Goal: Task Accomplishment & Management: Complete application form

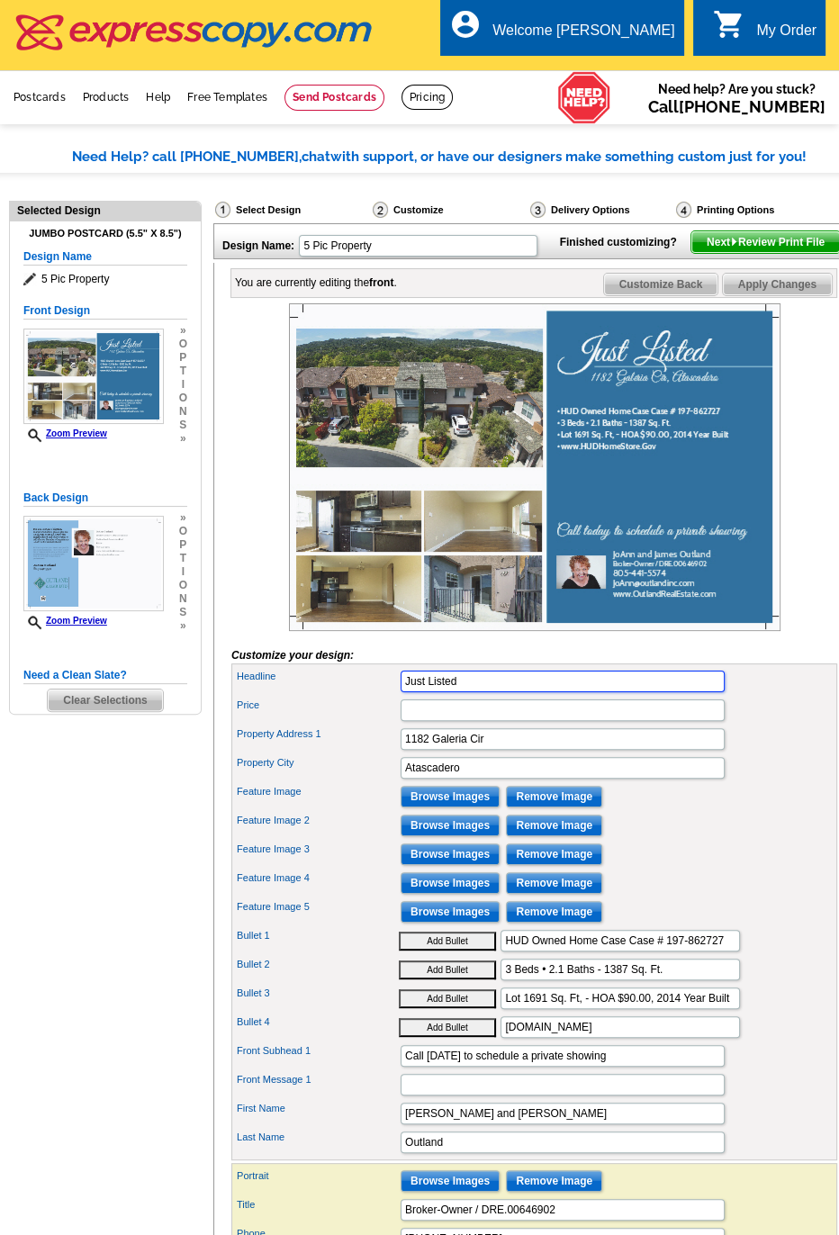
click at [471, 692] on input "Just Listed" at bounding box center [563, 682] width 324 height 22
click at [440, 721] on input "Price" at bounding box center [563, 710] width 324 height 22
click at [451, 721] on input "Price" at bounding box center [563, 710] width 324 height 22
paste input "Step into Western charm 2-story, 3-bed, 1.75-bath home on a 5-acre parcel in hi…"
type input "Step into Western charm 2-story, 3-bed, 1.75-bath home on a 5-acre parcel in hi…"
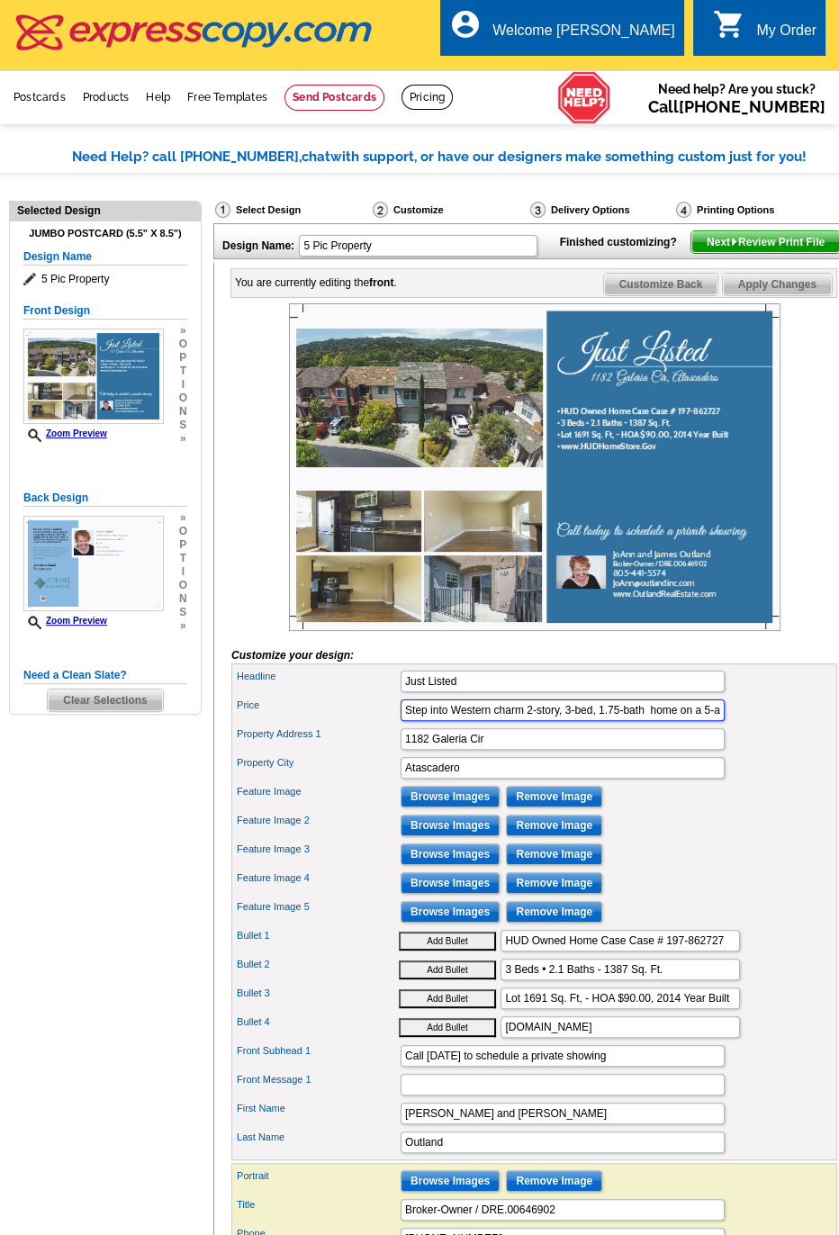
scroll to position [0, 1515]
click at [461, 721] on input "Step into Western charm 2-story, 3-bed, 1.75-bath home on a 5-acre parcel in hi…" at bounding box center [563, 710] width 324 height 22
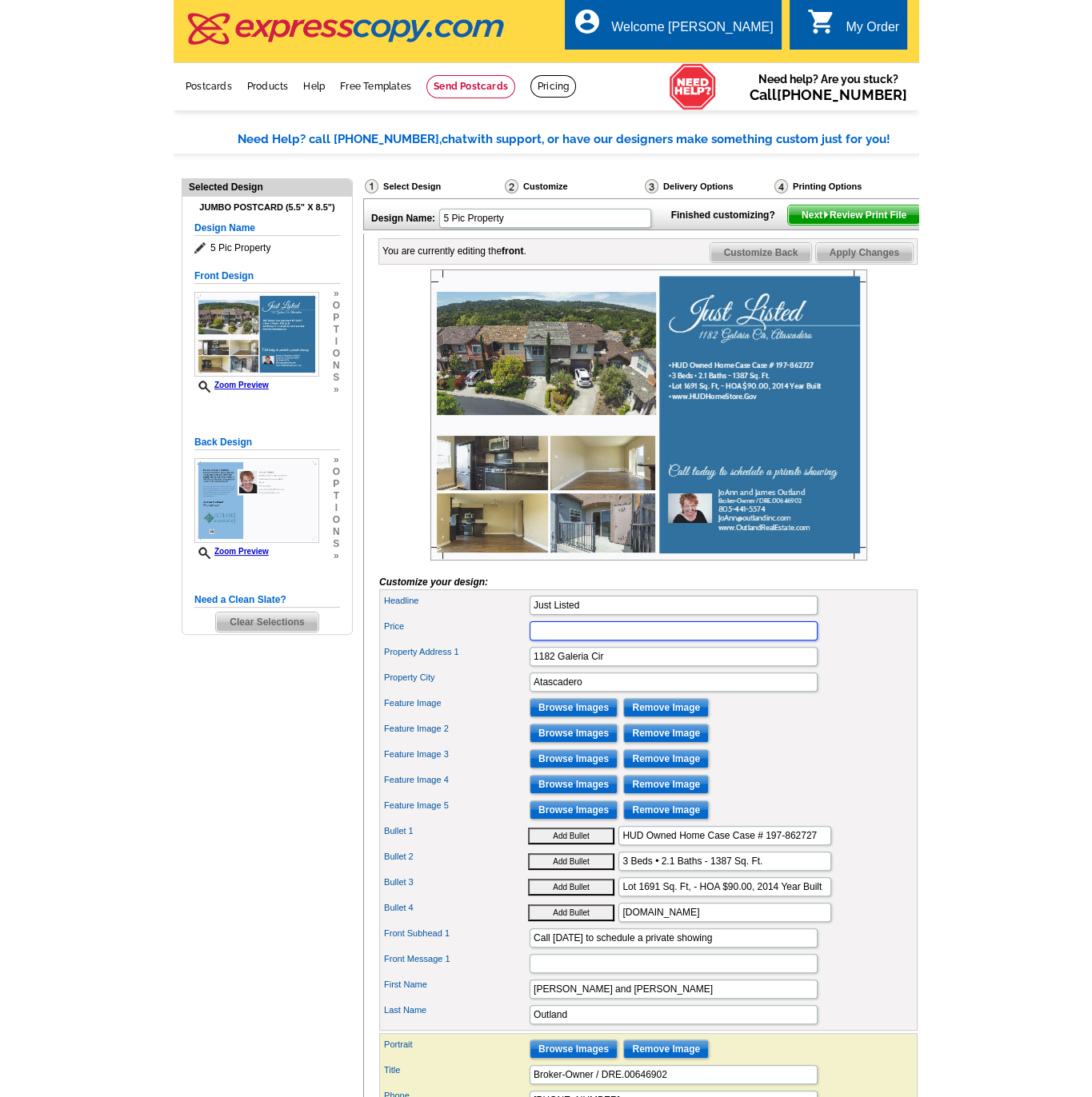
scroll to position [0, 0]
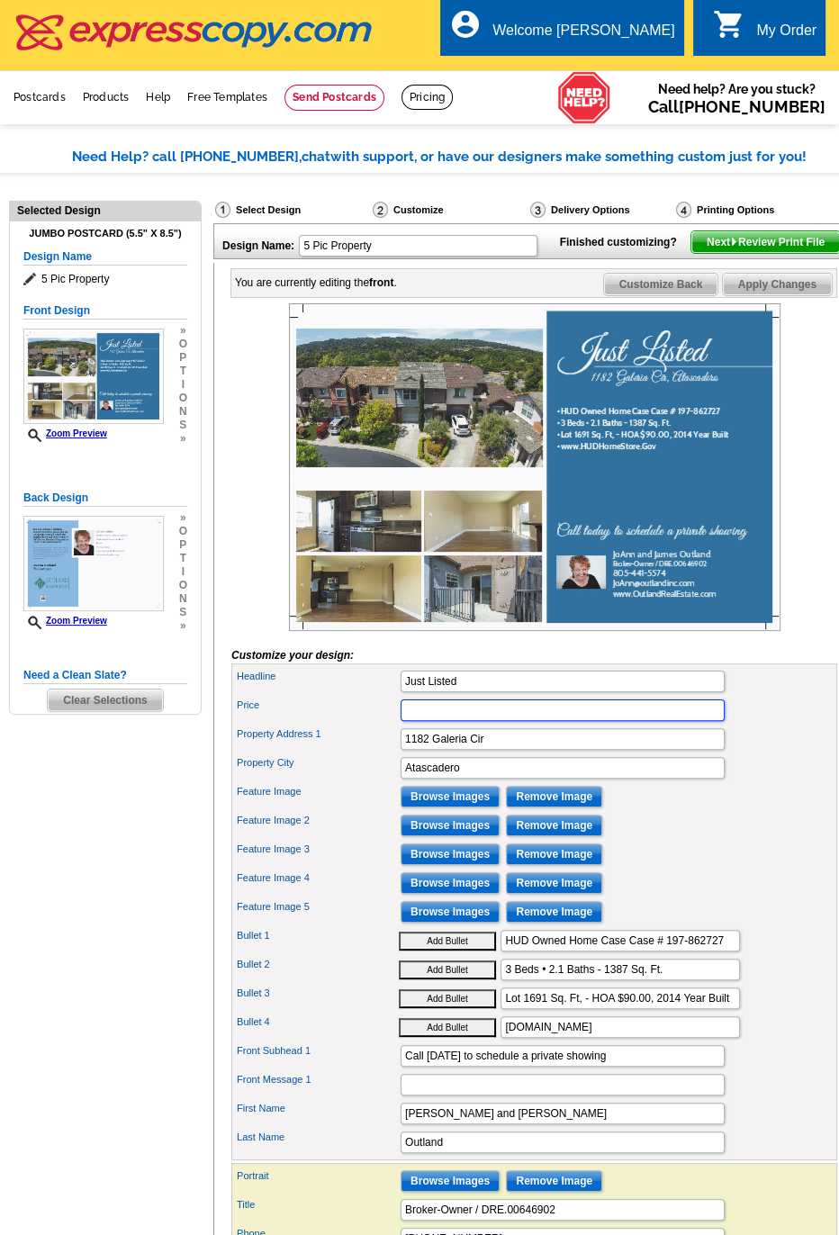
type input "5"
type input "#"
type input "$512,500"
click at [512, 750] on input "1182 Galeria Cir" at bounding box center [563, 739] width 324 height 22
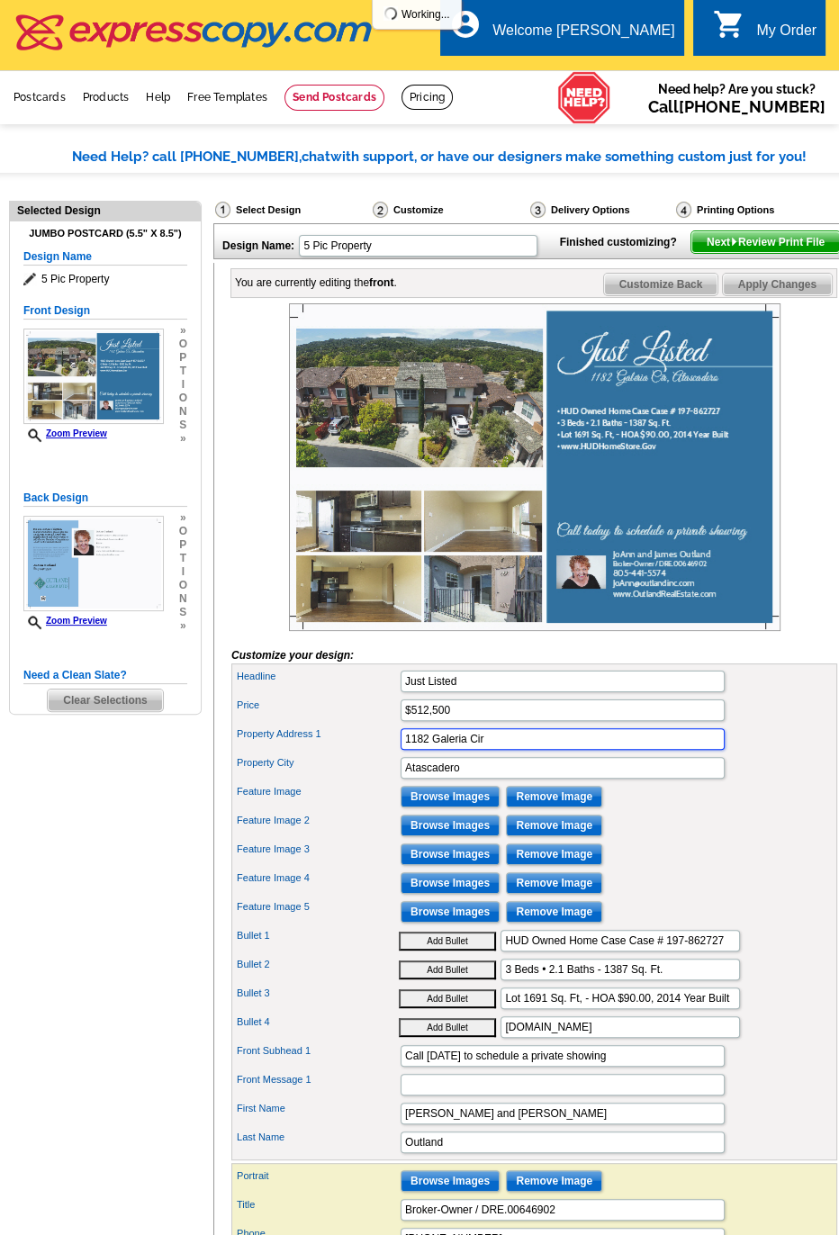
click at [512, 750] on input "1182 Galeria Cir" at bounding box center [563, 739] width 324 height 22
type input "[STREET_ADDRESS]"
type input "[PERSON_NAME]"
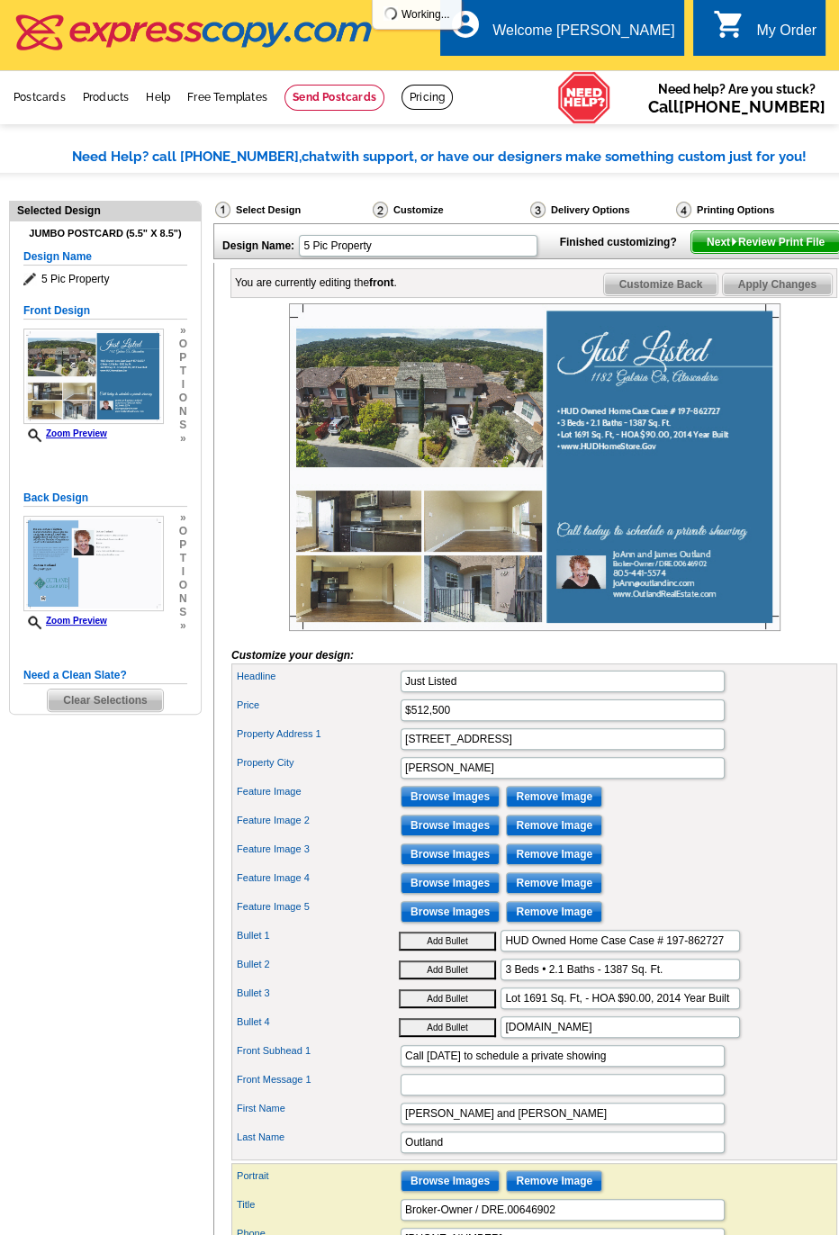
click at [836, 774] on div "You are currently editing the front . Customize Front Customize Back Apply Chan…" at bounding box center [532, 797] width 639 height 1068
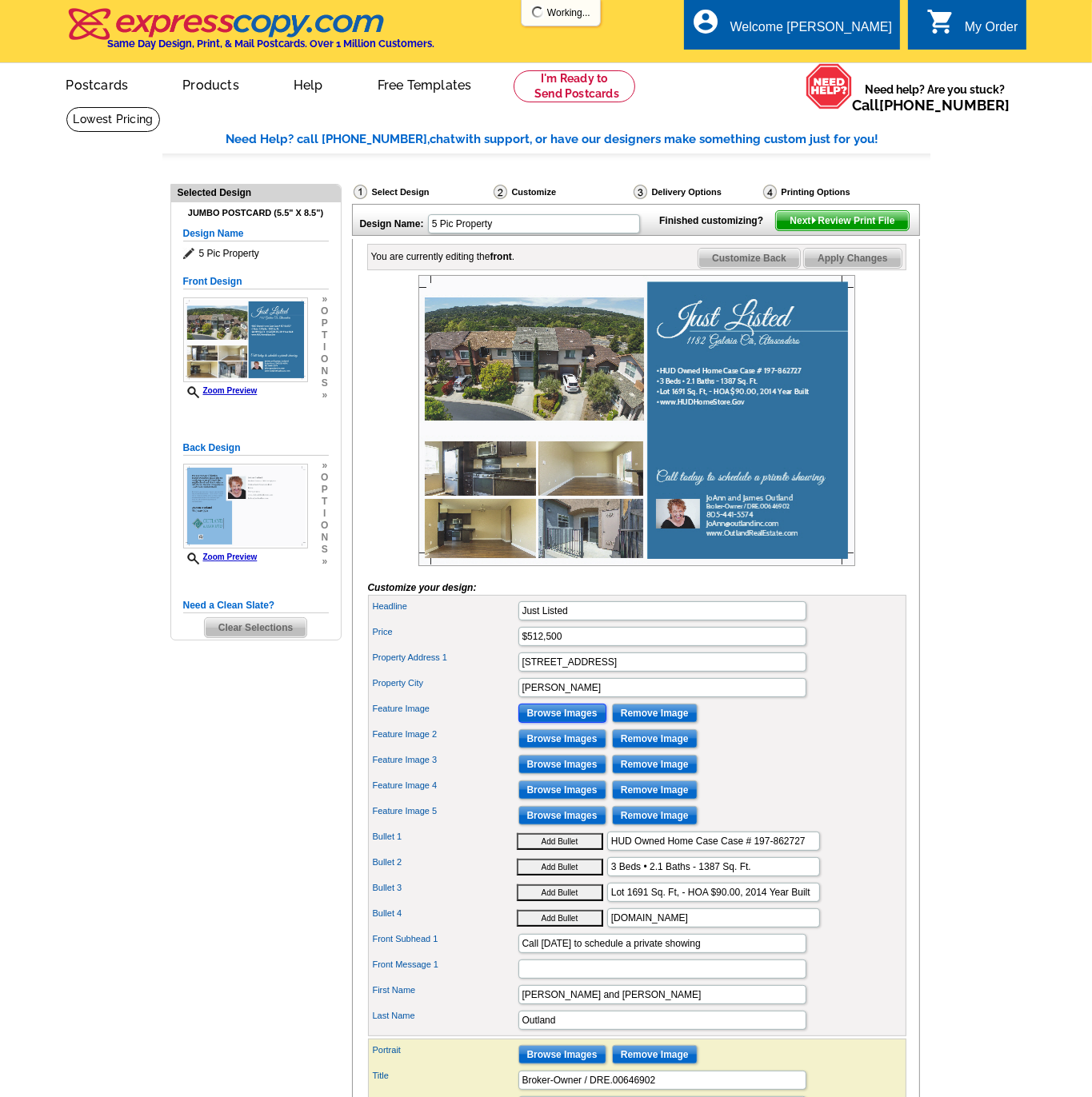
click at [557, 723] on input "Browse Images" at bounding box center [562, 713] width 88 height 20
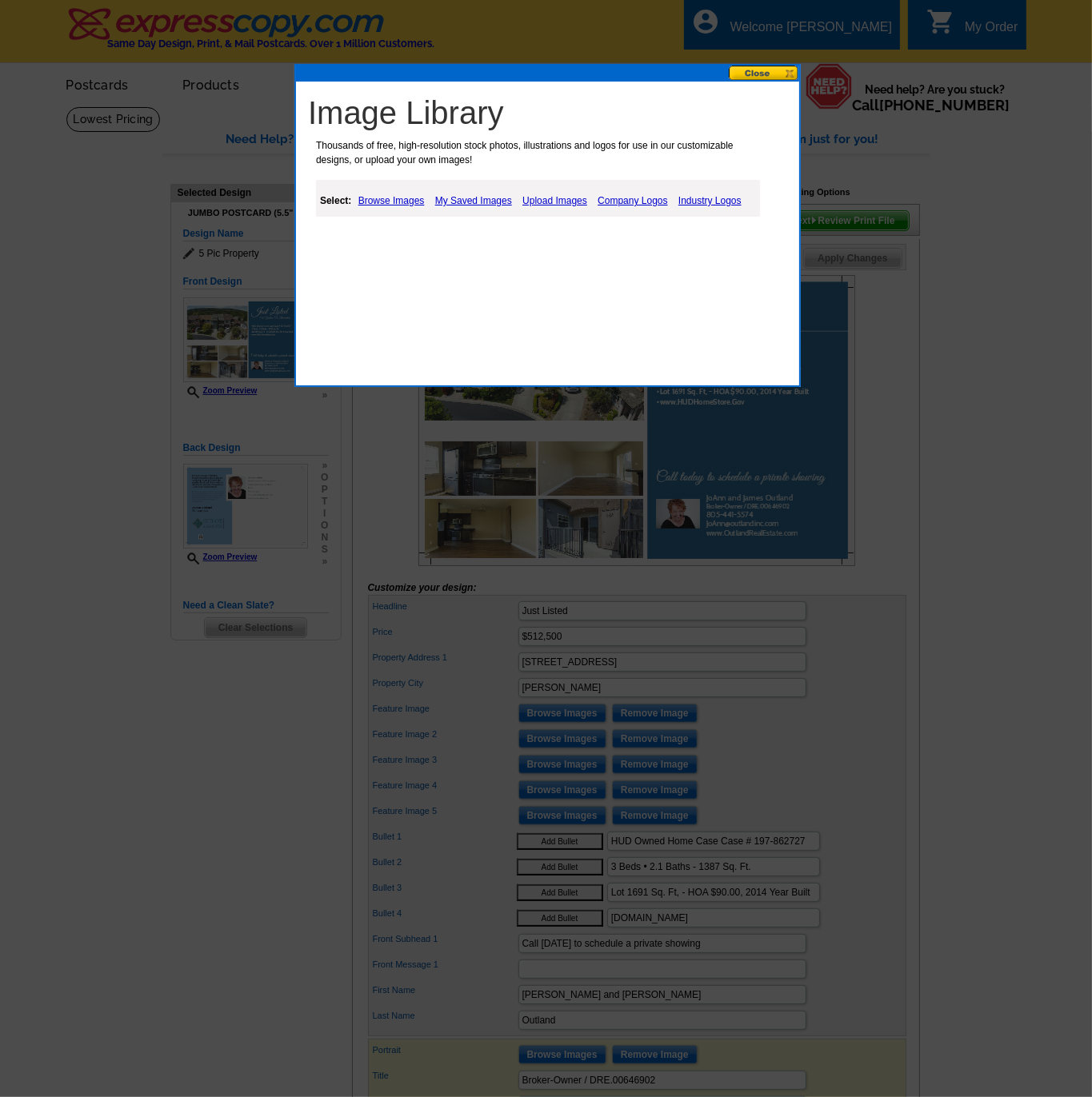
click at [391, 198] on link "Browse Images" at bounding box center [392, 201] width 75 height 20
click at [577, 193] on link "Upload Images" at bounding box center [554, 201] width 73 height 20
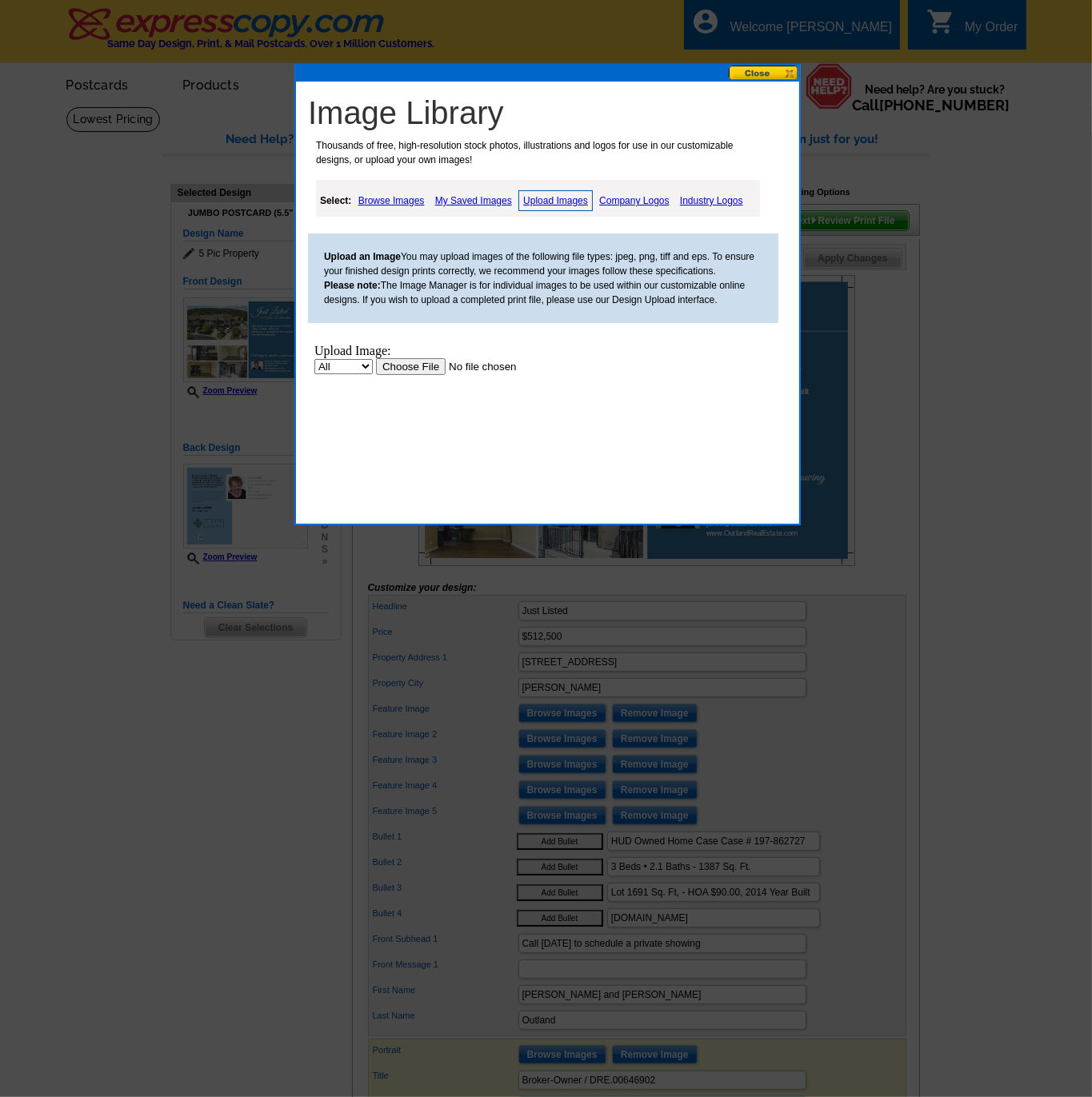
click at [404, 370] on input "file" at bounding box center [476, 365] width 203 height 17
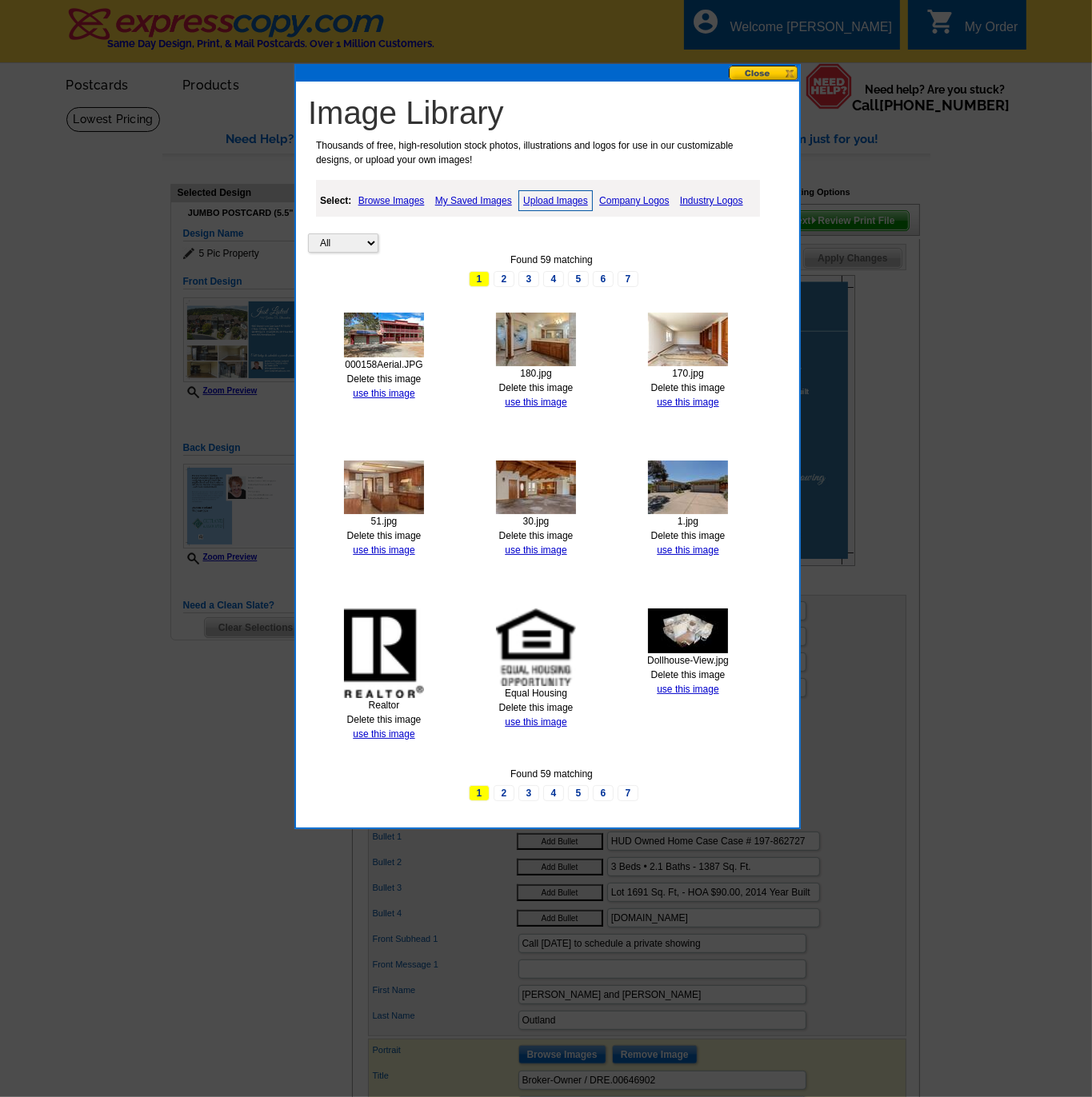
click at [385, 393] on link "use this image" at bounding box center [383, 393] width 61 height 12
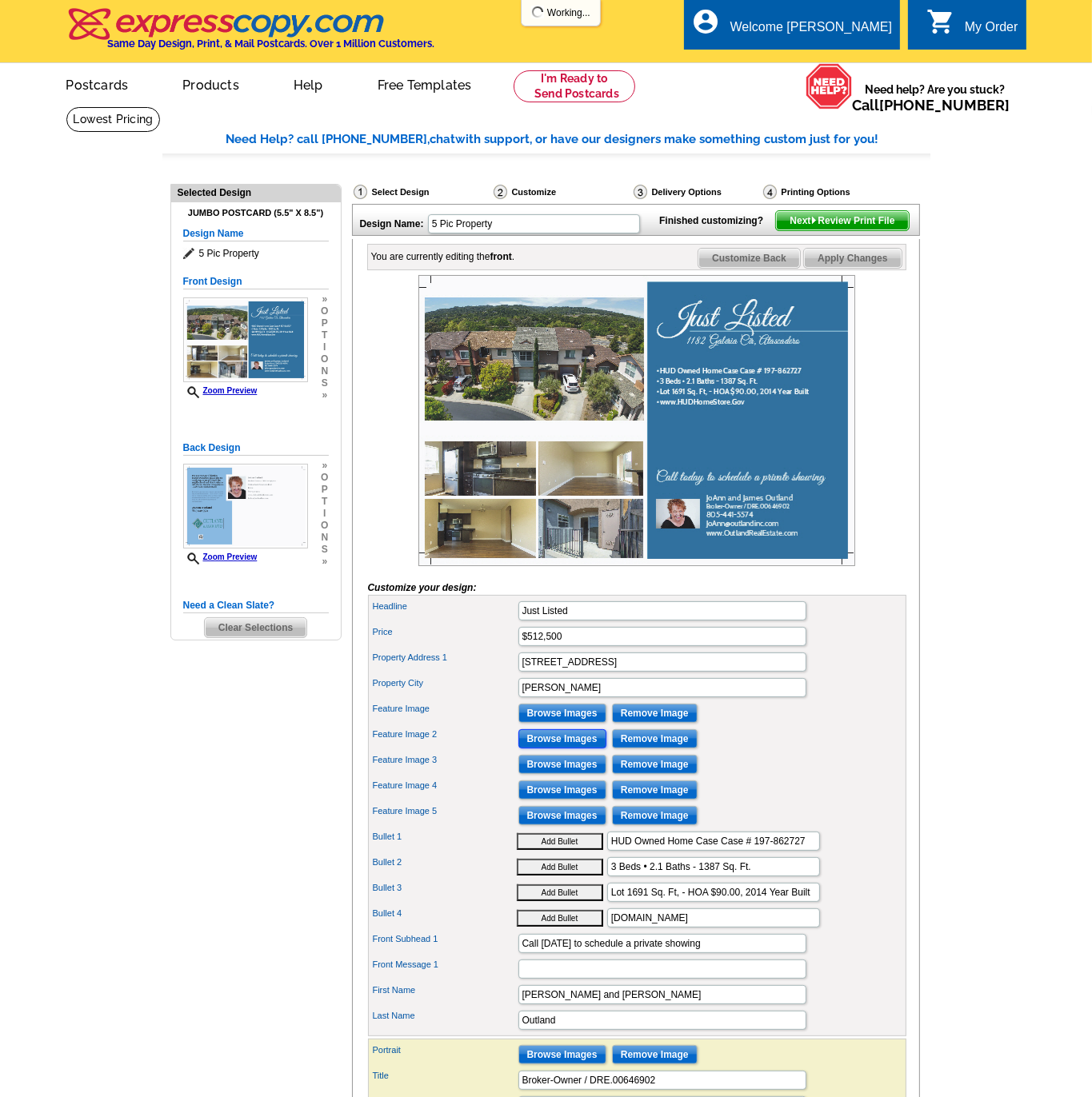
click at [549, 749] on input "Browse Images" at bounding box center [562, 739] width 88 height 20
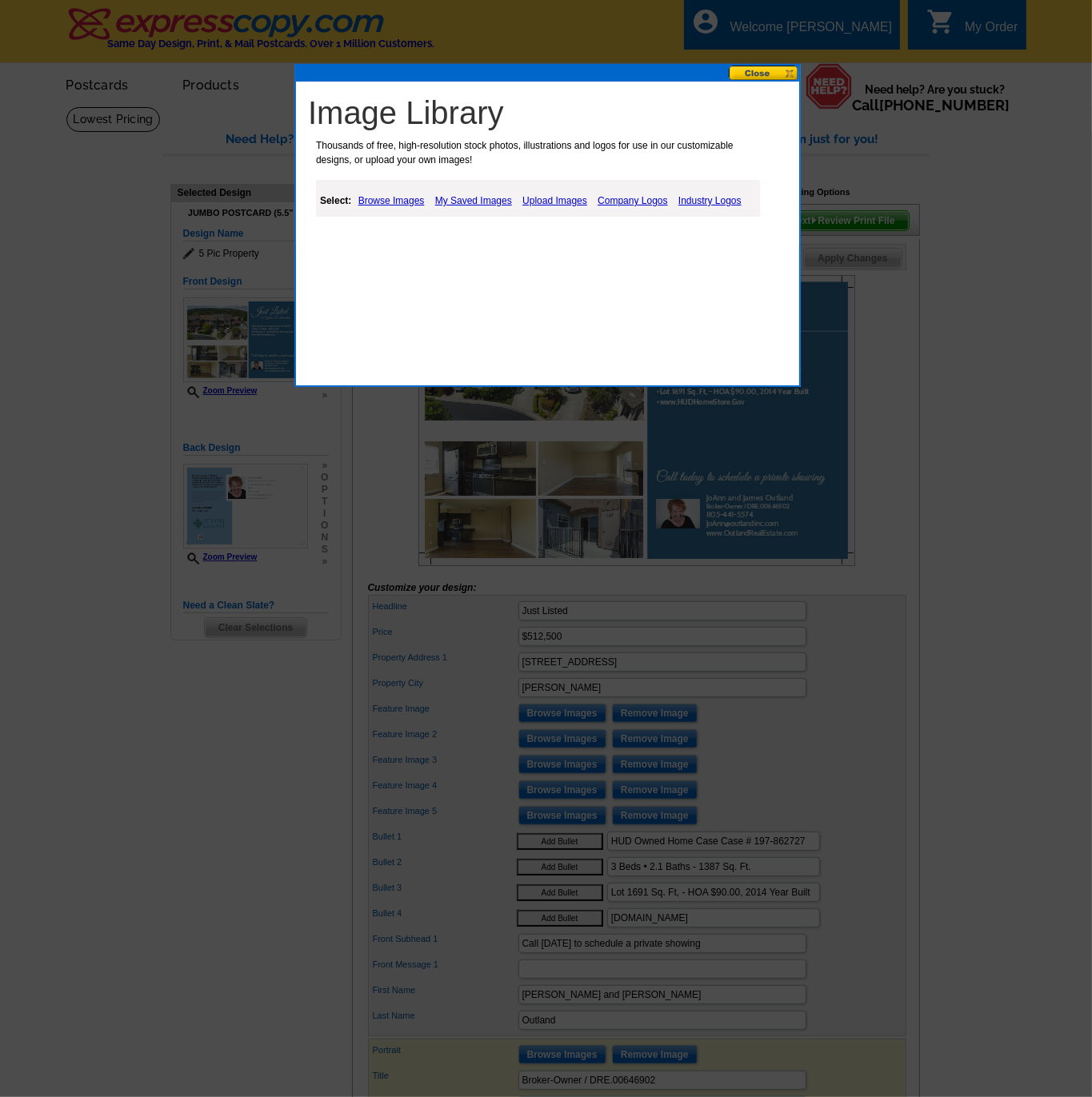
click at [531, 196] on link "Upload Images" at bounding box center [554, 201] width 73 height 20
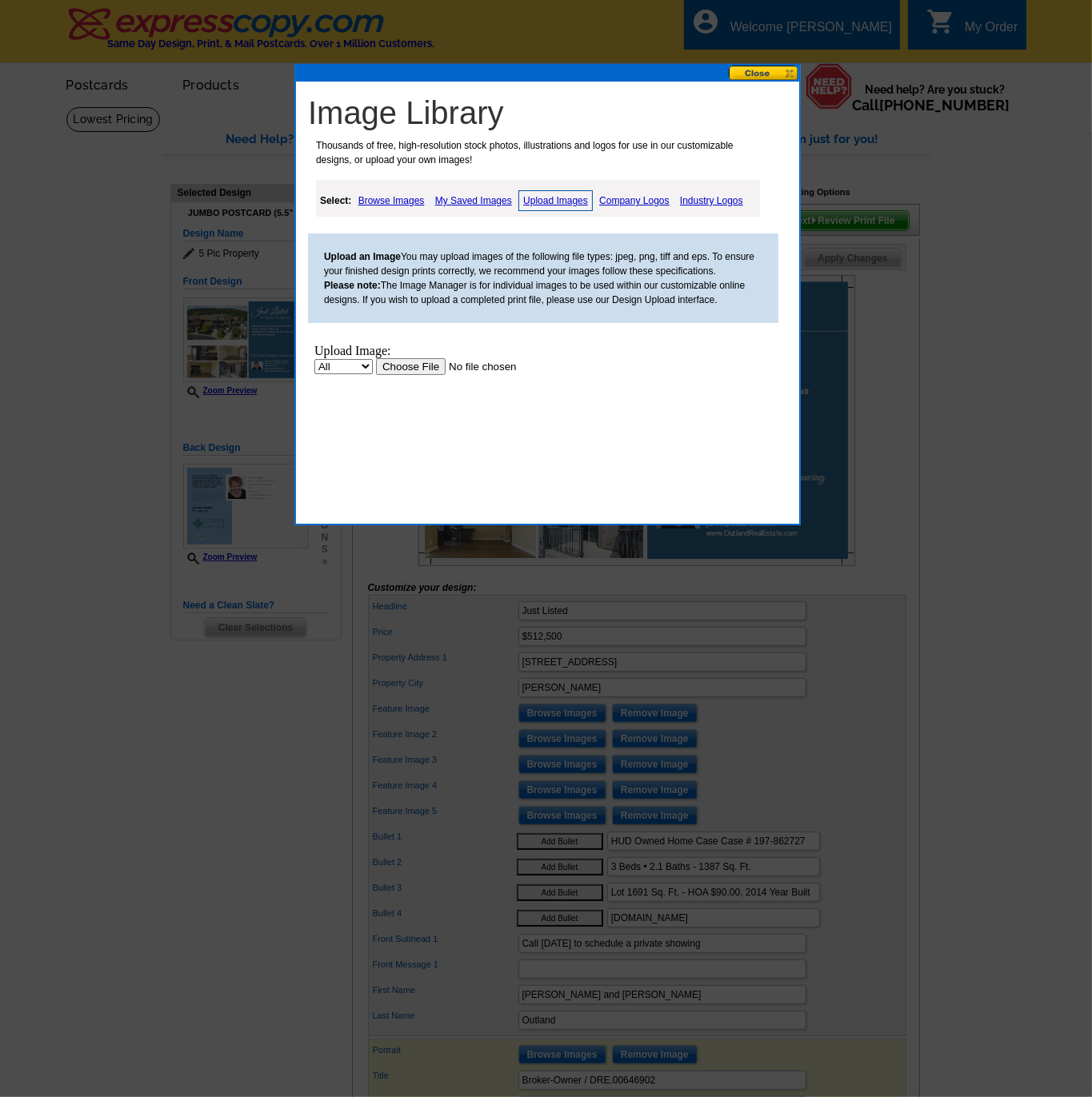
drag, startPoint x: 388, startPoint y: 380, endPoint x: 388, endPoint y: 393, distance: 13.0
click at [388, 380] on body "Upload Image: All Property Upload" at bounding box center [459, 413] width 291 height 140
click at [383, 364] on input "file" at bounding box center [476, 365] width 203 height 17
